Goal: Navigation & Orientation: Find specific page/section

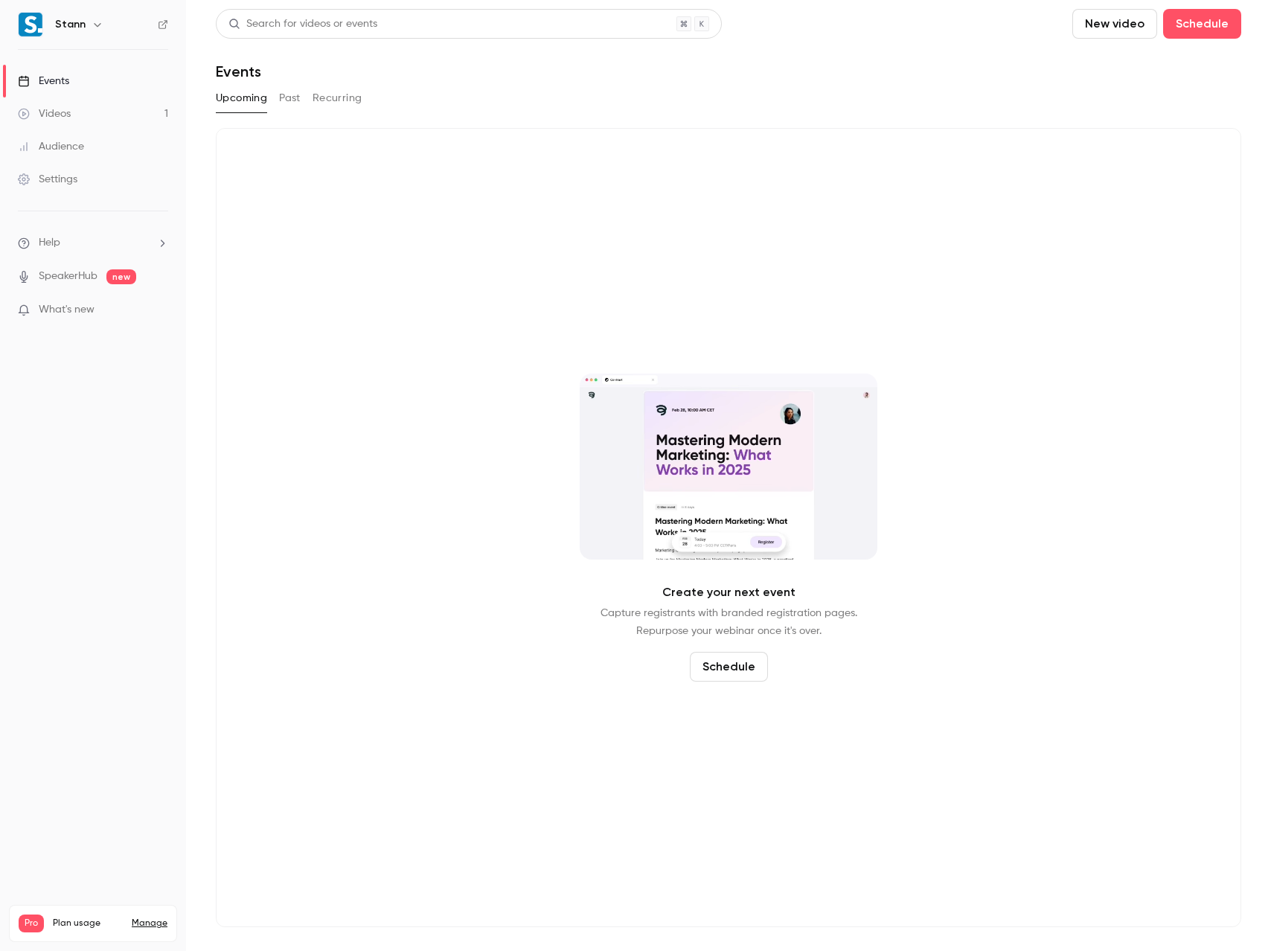
click at [77, 114] on link "Videos 1" at bounding box center [93, 113] width 186 height 33
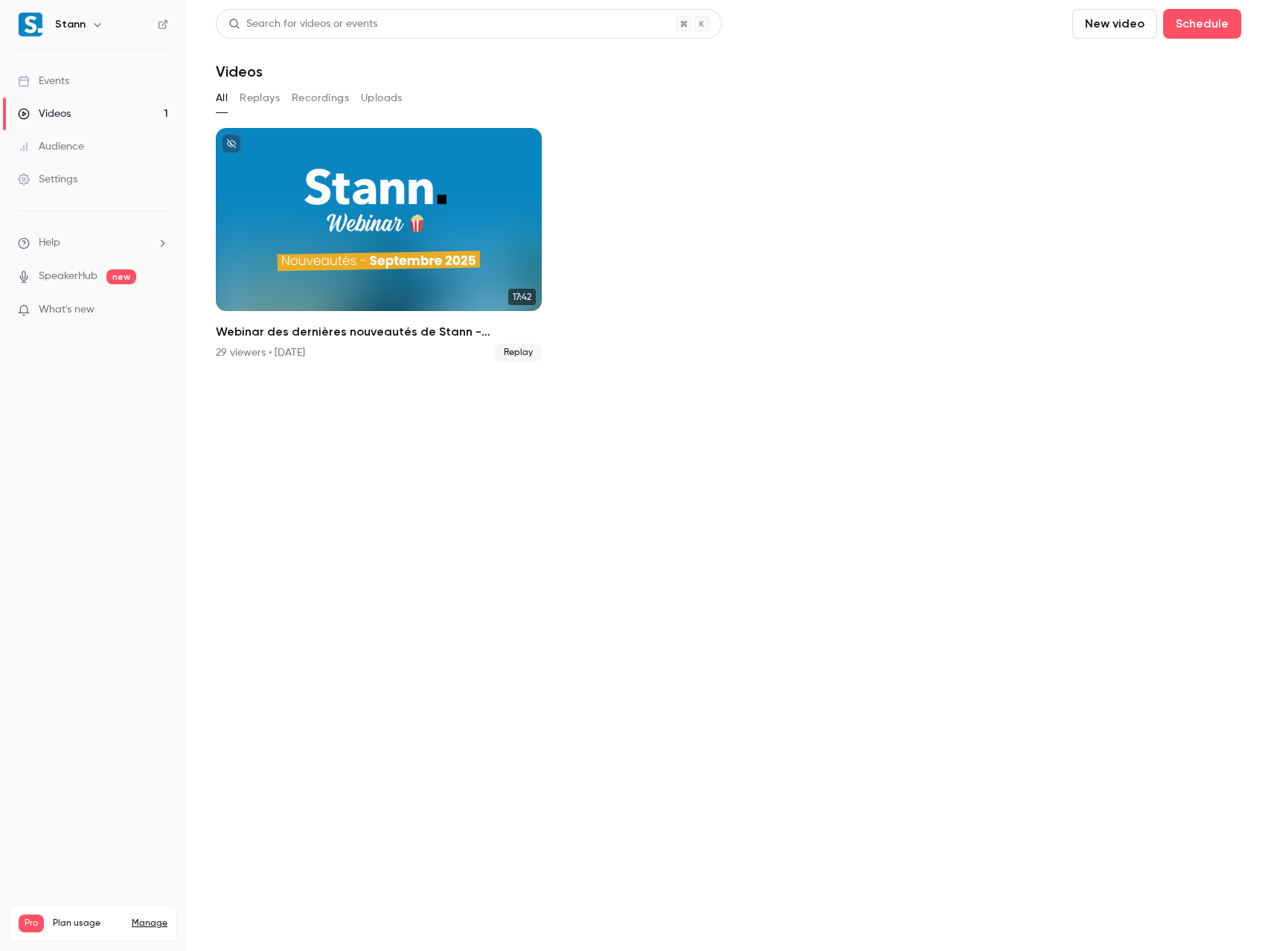
click at [66, 85] on div "Events" at bounding box center [43, 81] width 51 height 15
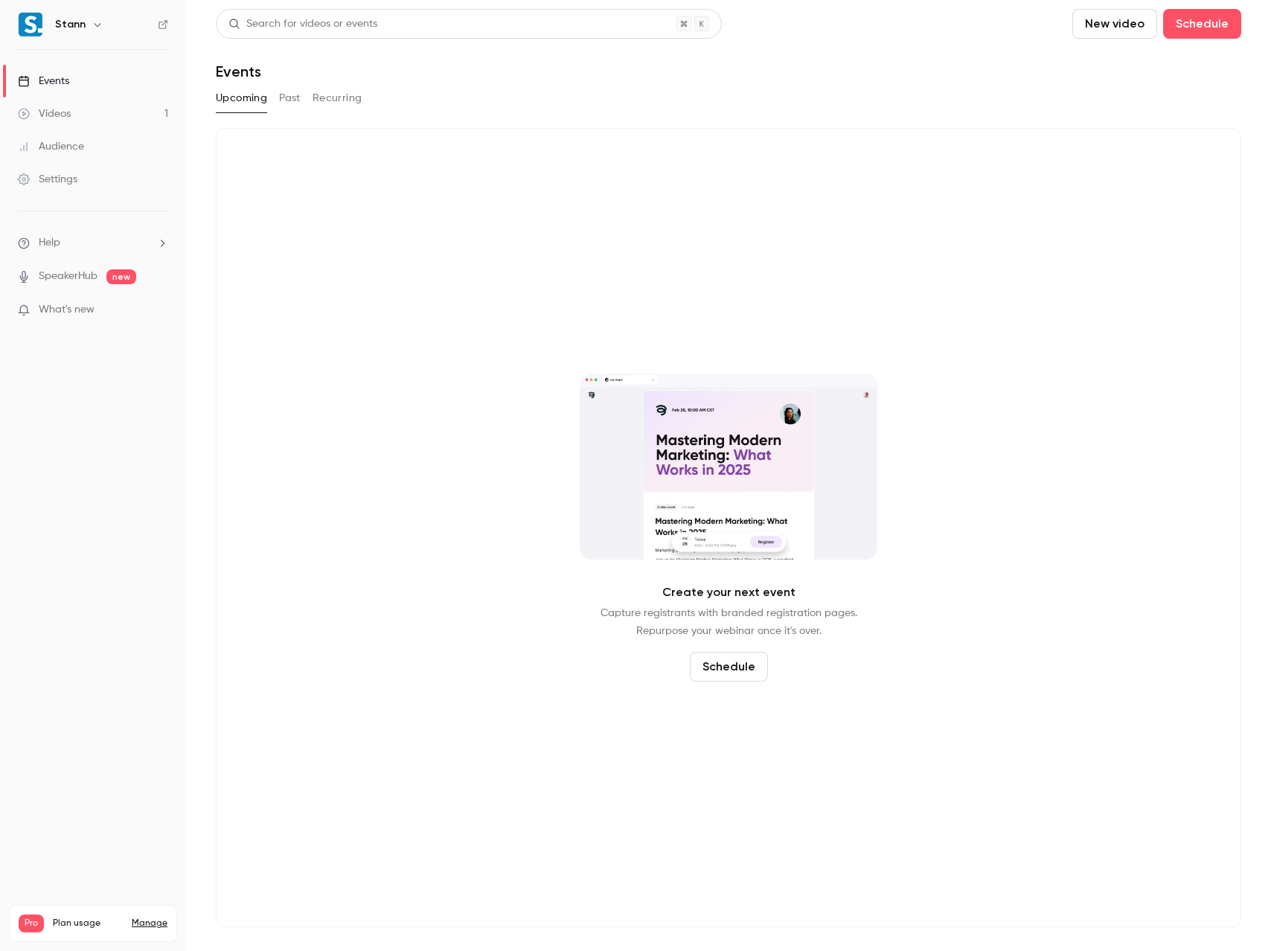
click at [285, 96] on button "Past" at bounding box center [290, 98] width 22 height 24
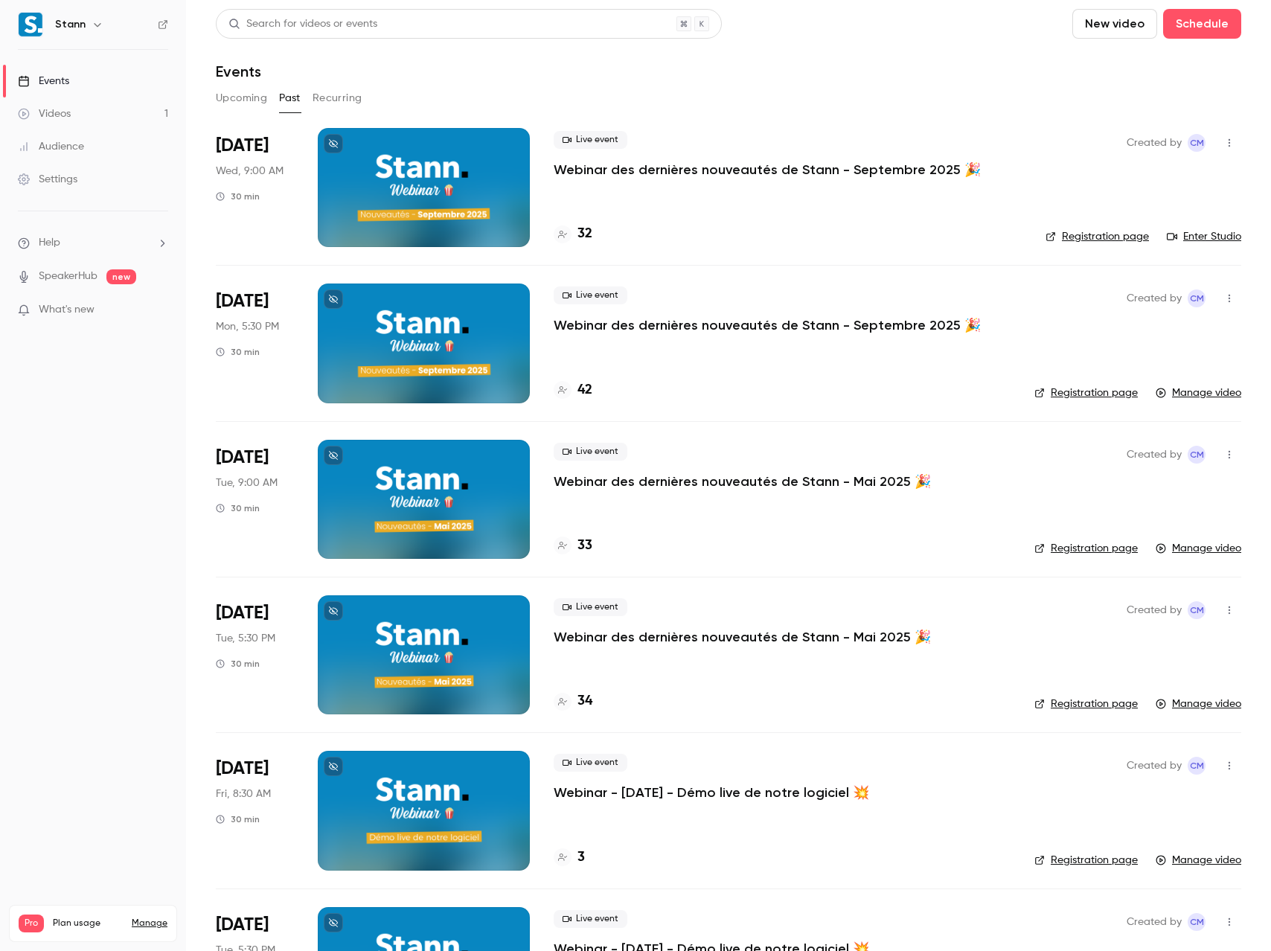
click at [417, 193] on div at bounding box center [424, 187] width 212 height 119
click at [404, 187] on div at bounding box center [424, 187] width 212 height 119
click at [68, 115] on div "Videos" at bounding box center [44, 113] width 53 height 15
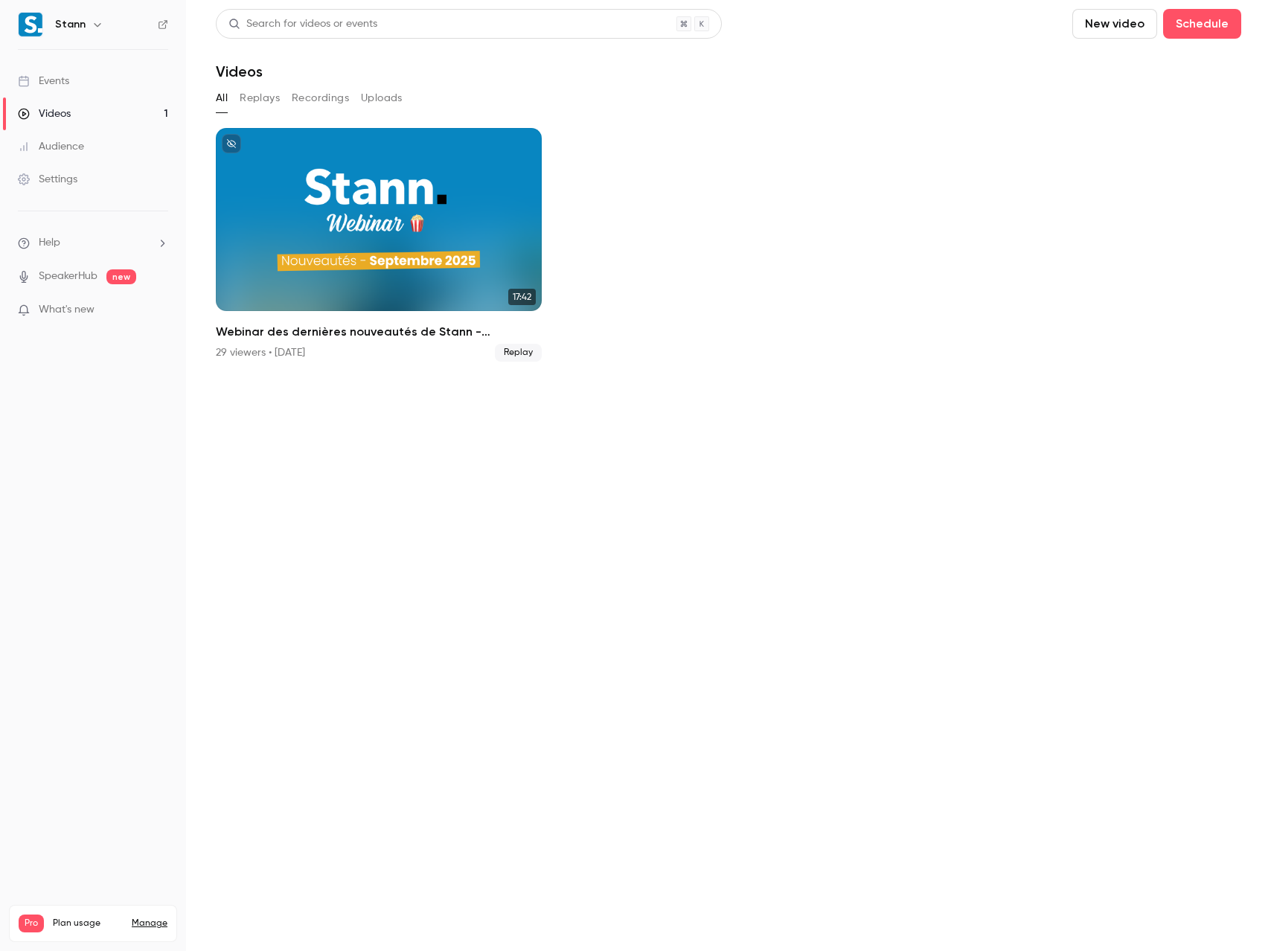
click at [264, 100] on button "Replays" at bounding box center [260, 98] width 40 height 24
click at [314, 94] on button "Recordings" at bounding box center [320, 98] width 57 height 24
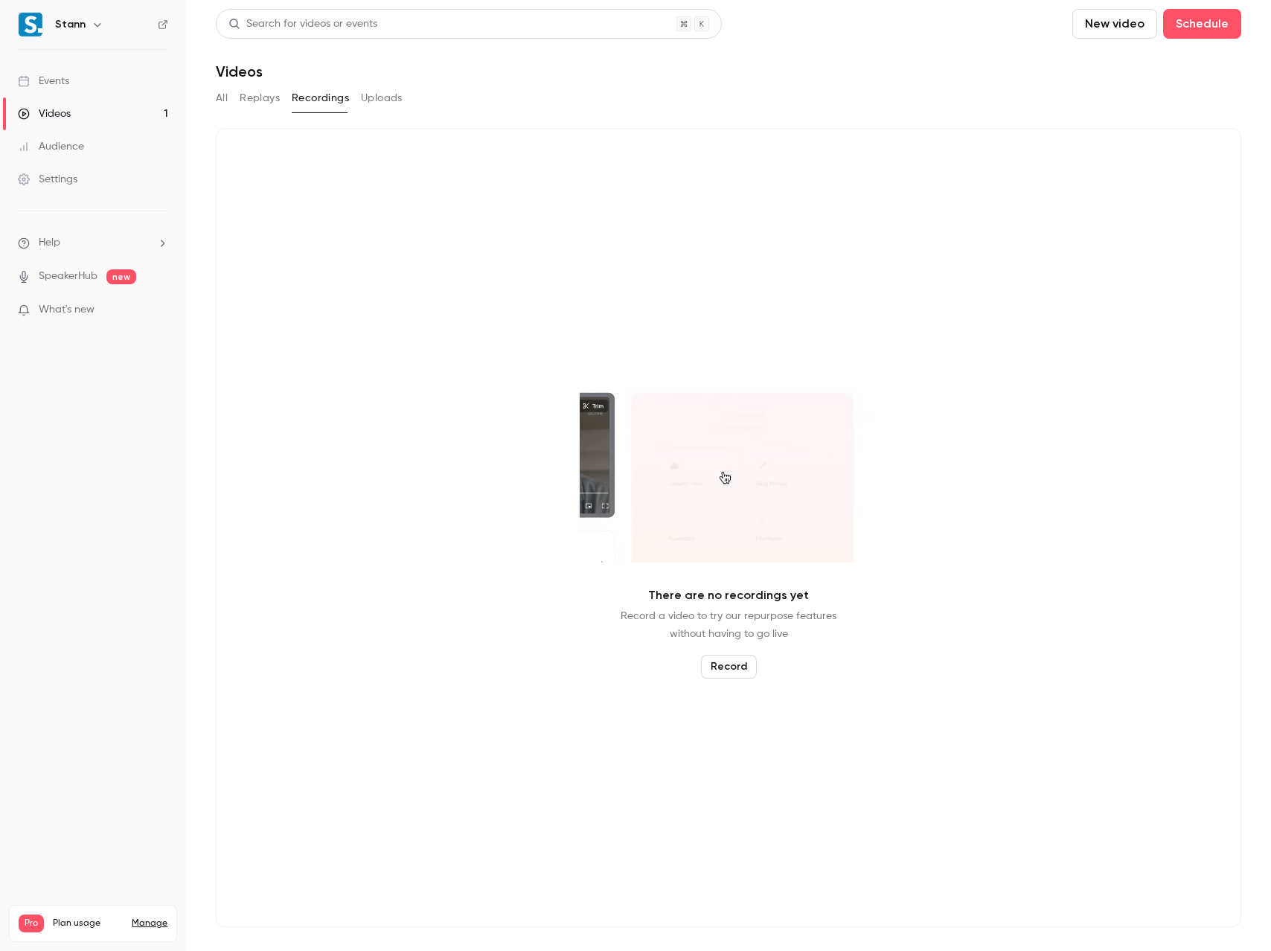
click at [365, 98] on button "Uploads" at bounding box center [382, 98] width 42 height 24
click at [214, 100] on main "Search for videos or events New video Schedule Videos All Replays Recordings Up…" at bounding box center [728, 475] width 1085 height 951
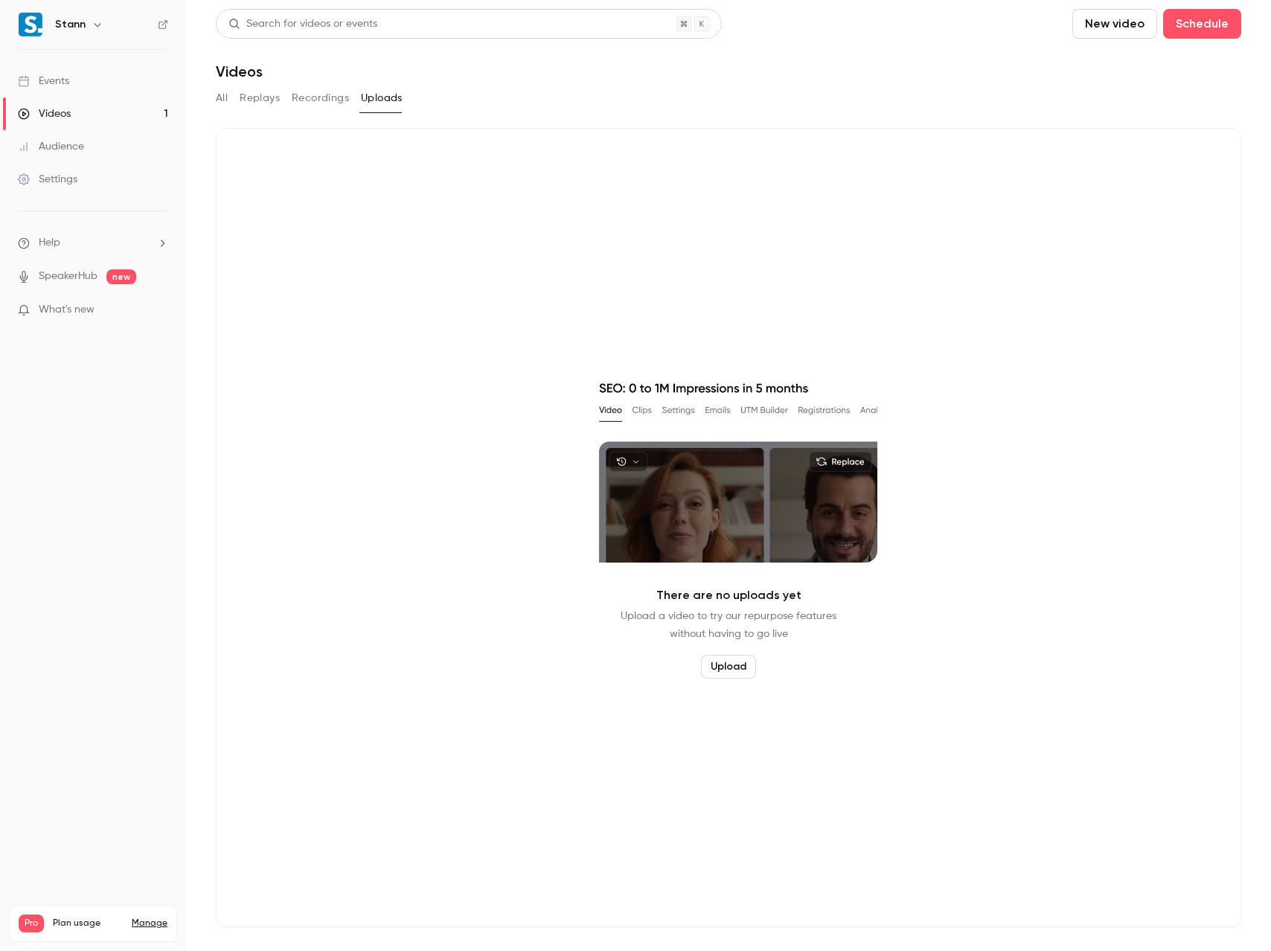
click at [218, 99] on button "All" at bounding box center [222, 98] width 12 height 24
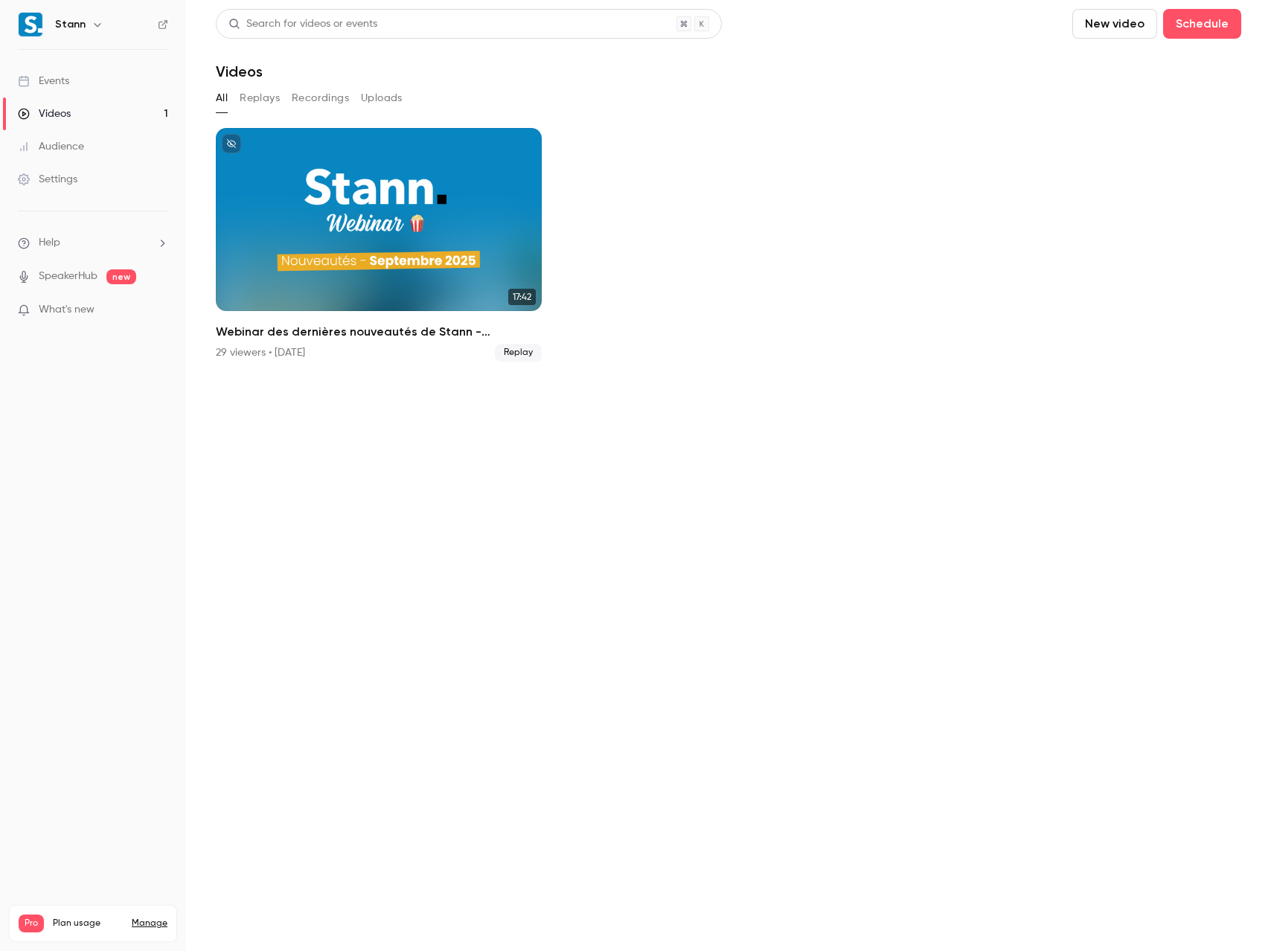
click at [62, 141] on div "Audience" at bounding box center [51, 146] width 66 height 15
